Goal: Task Accomplishment & Management: Use online tool/utility

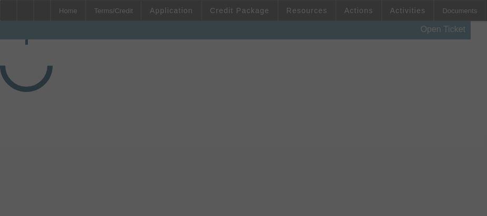
select select "3"
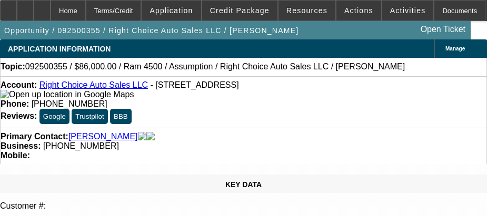
select select "0"
select select "2"
select select "0"
select select "4"
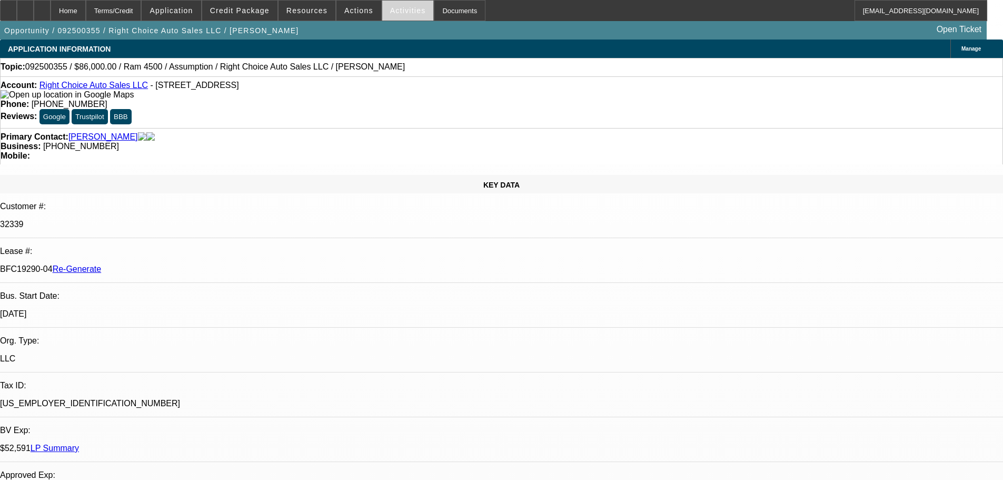
click at [411, 17] on span at bounding box center [408, 10] width 52 height 25
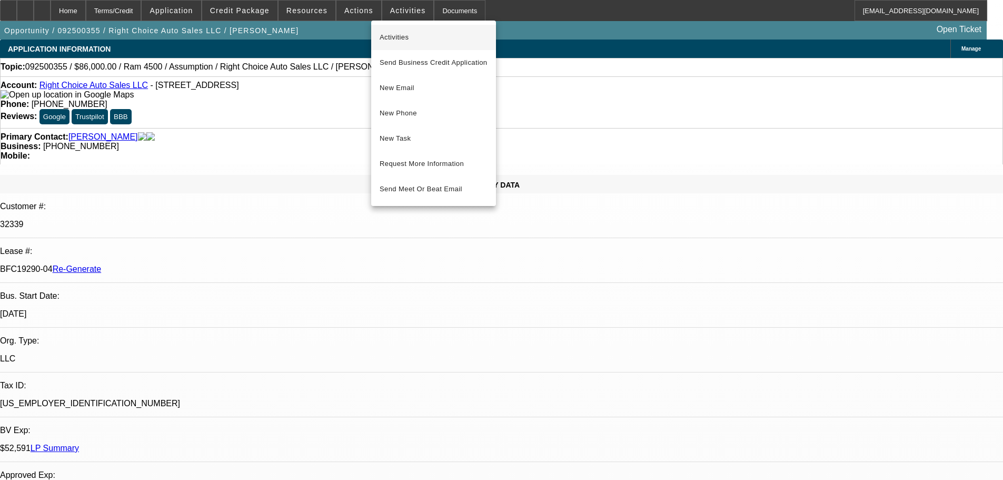
click at [426, 39] on span "Activities" at bounding box center [434, 37] width 108 height 13
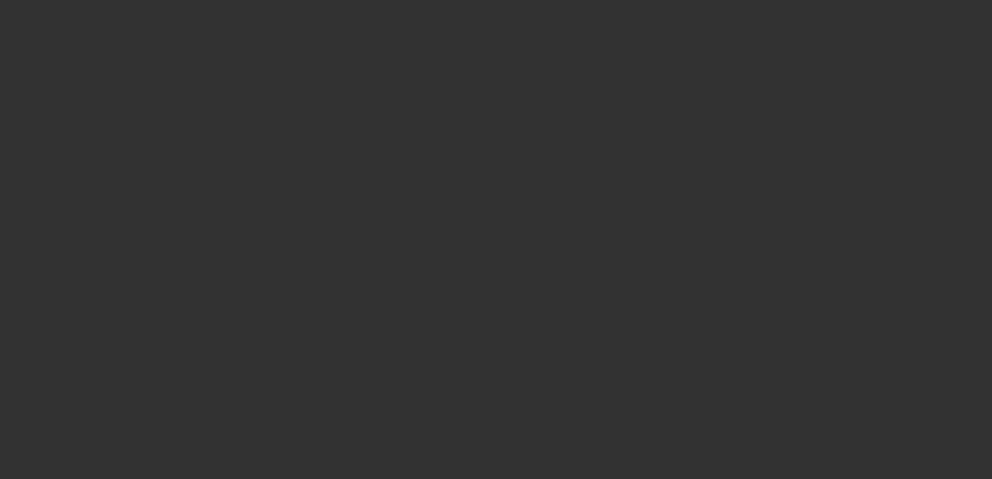
select select "4"
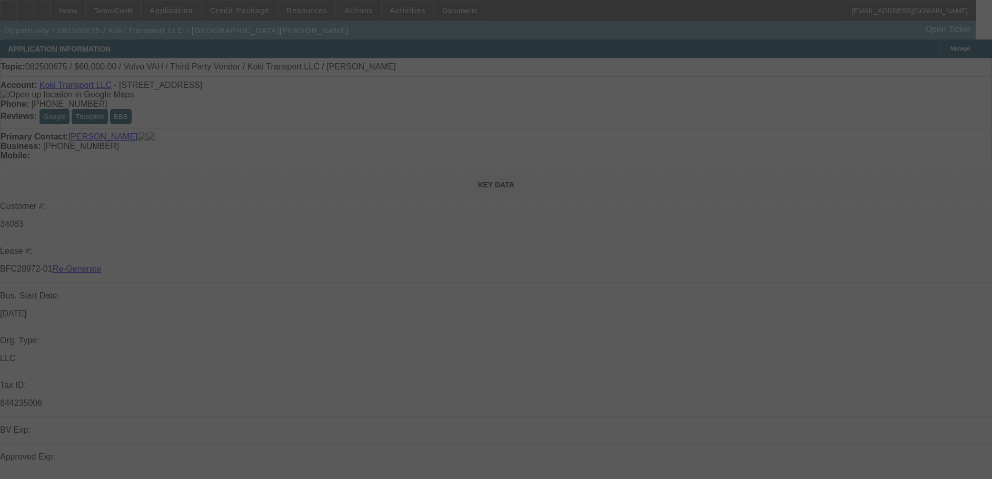
select select "0.2"
select select "2"
select select "0"
select select "6"
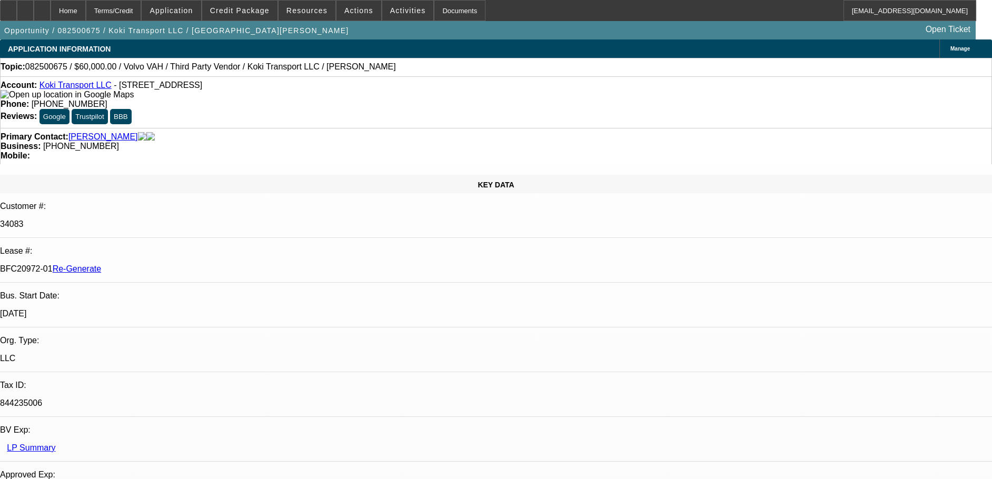
drag, startPoint x: 118, startPoint y: 177, endPoint x: 167, endPoint y: 183, distance: 48.8
click at [167, 264] on div "BFC20972-01 Re-Generate" at bounding box center [496, 268] width 992 height 9
copy p "BFC20972-01"
click at [762, 128] on button "reply_all Reply All" at bounding box center [774, 135] width 66 height 25
